Goal: Information Seeking & Learning: Check status

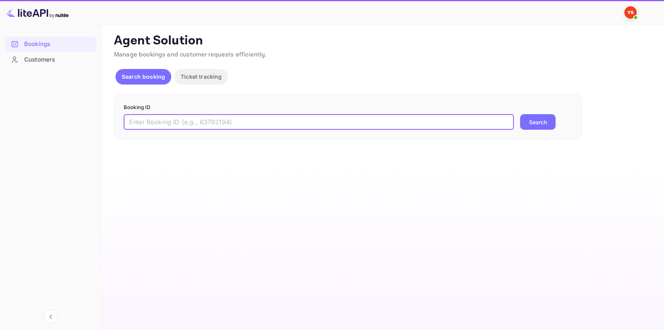
click at [175, 124] on input "text" at bounding box center [319, 122] width 390 height 16
paste input "8562198"
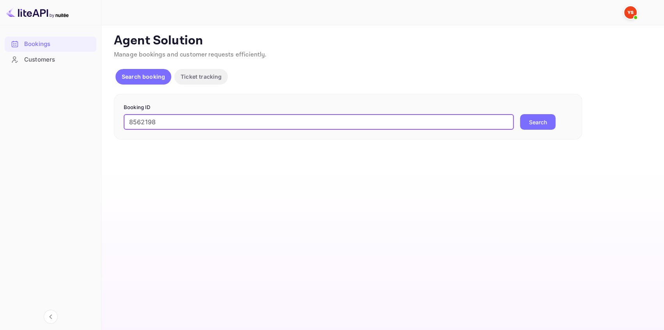
type input "8562198"
click at [538, 127] on button "Search" at bounding box center [537, 122] width 35 height 16
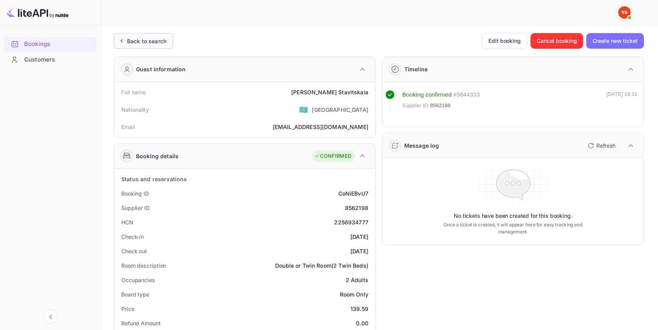
click at [159, 39] on div "Back to search" at bounding box center [146, 41] width 39 height 8
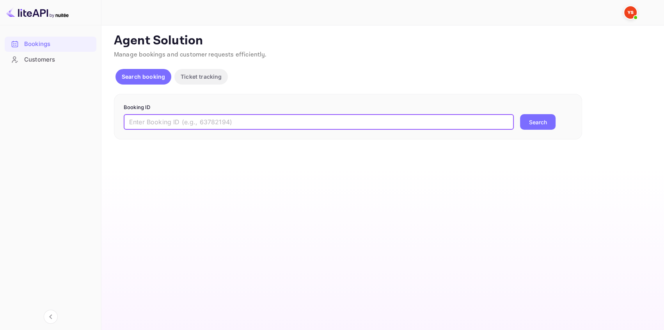
click at [170, 118] on input "text" at bounding box center [319, 122] width 390 height 16
paste input "9532878"
type input "9532878"
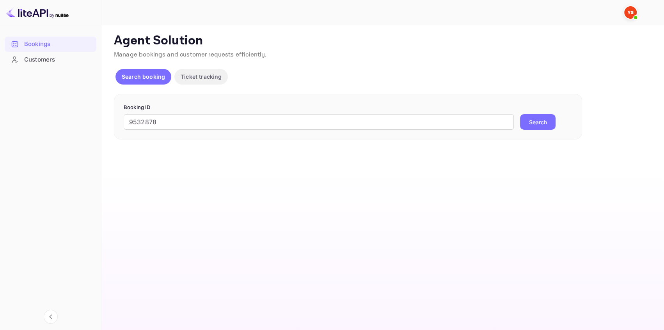
click at [538, 121] on button "Search" at bounding box center [537, 122] width 35 height 16
